Goal: Task Accomplishment & Management: Manage account settings

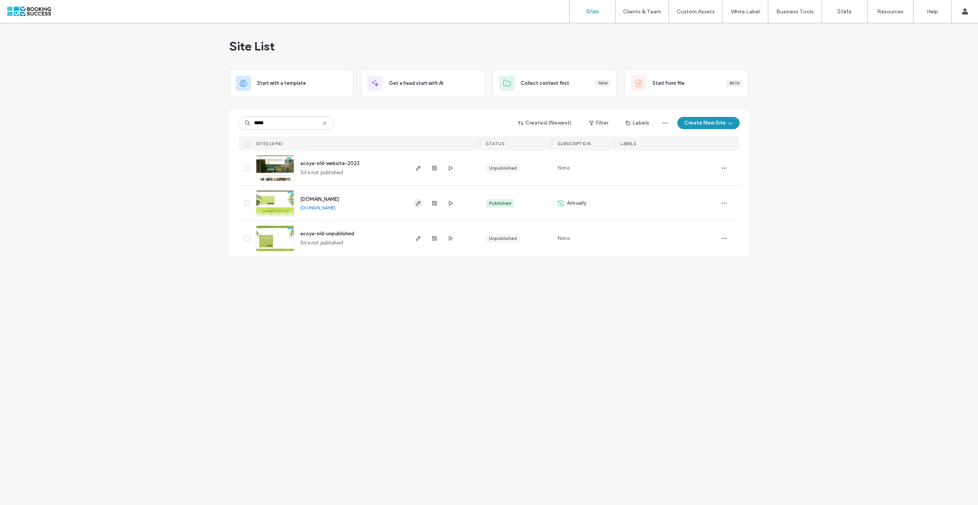
type input "*****"
click at [419, 203] on icon "button" at bounding box center [418, 203] width 6 height 6
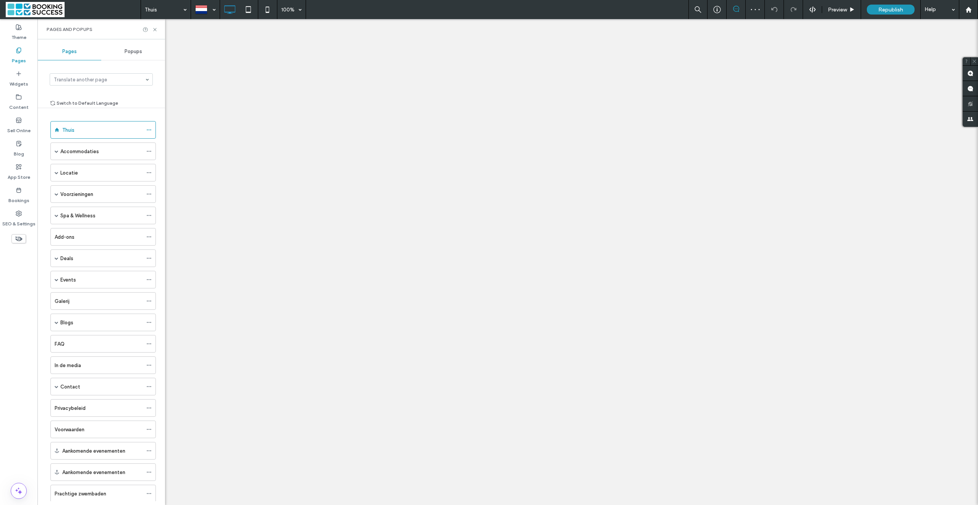
click at [197, 10] on div at bounding box center [205, 9] width 28 height 18
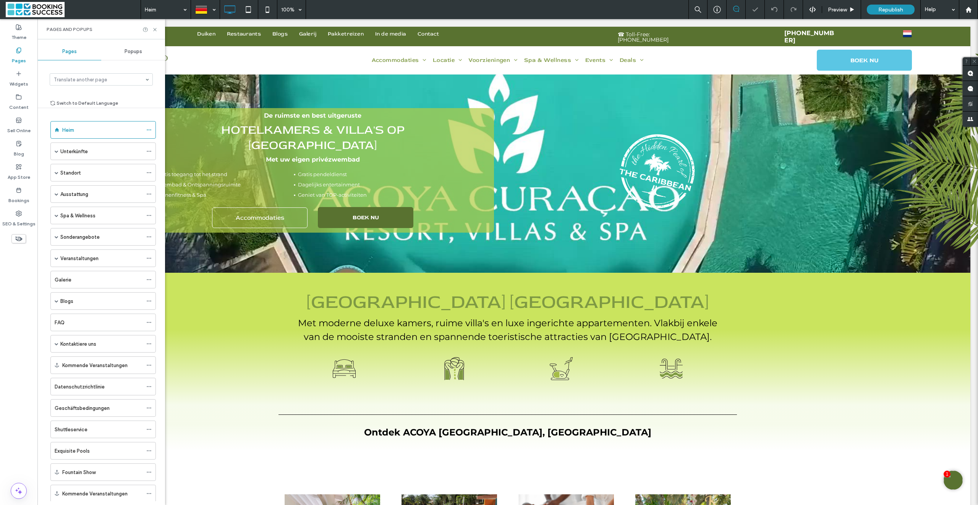
click at [207, 10] on div at bounding box center [205, 9] width 28 height 18
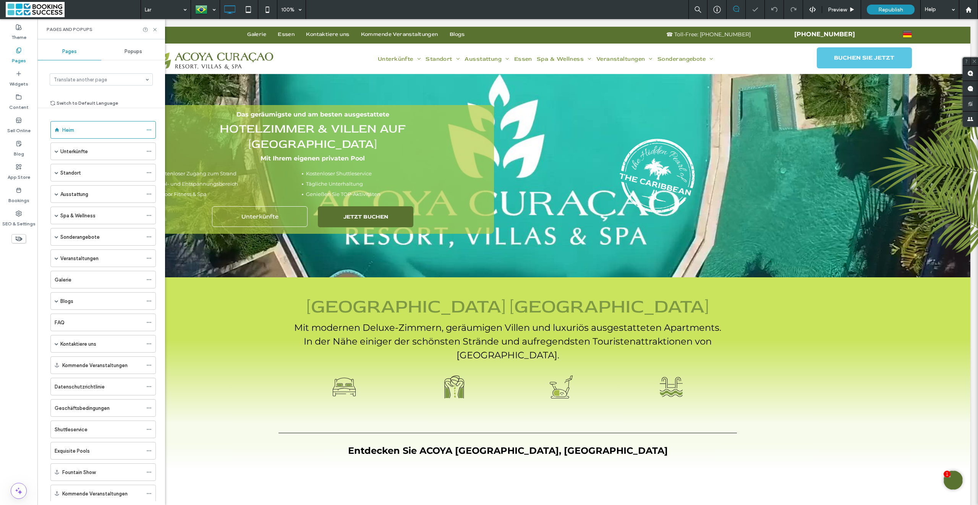
click at [202, 9] on div at bounding box center [205, 9] width 28 height 18
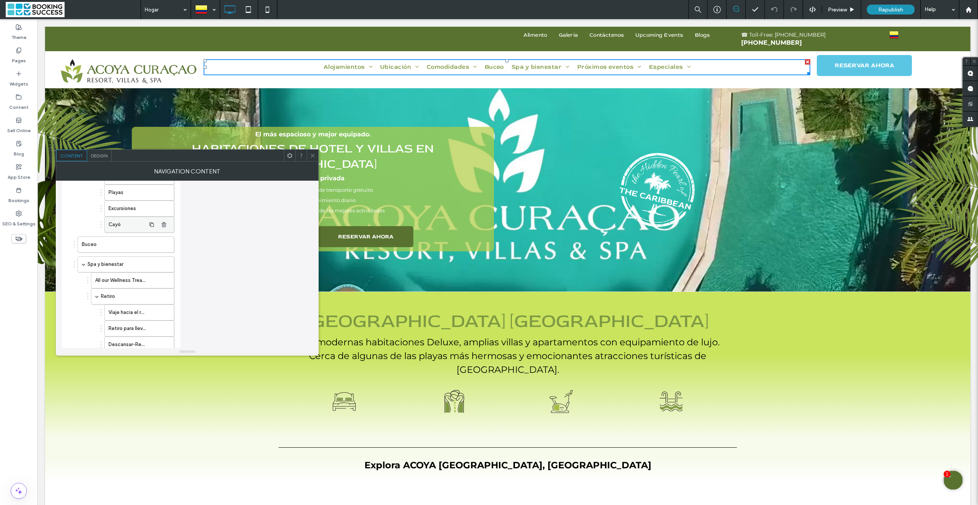
scroll to position [551, 0]
click at [163, 253] on use "button" at bounding box center [164, 250] width 5 height 5
click at [890, 9] on span "Republish" at bounding box center [890, 9] width 25 height 6
